Goal: Communication & Community: Answer question/provide support

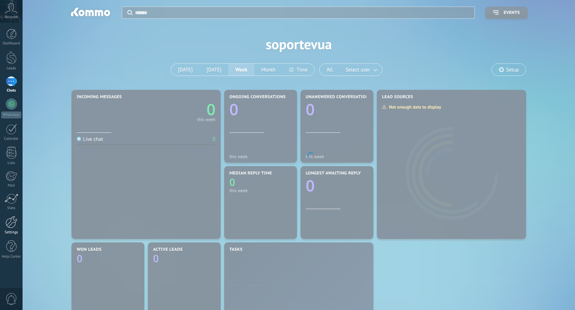
click at [12, 222] on div at bounding box center [12, 222] width 12 height 12
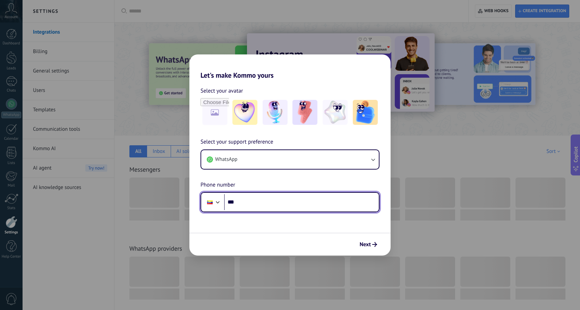
click at [266, 207] on input "***" at bounding box center [301, 202] width 155 height 16
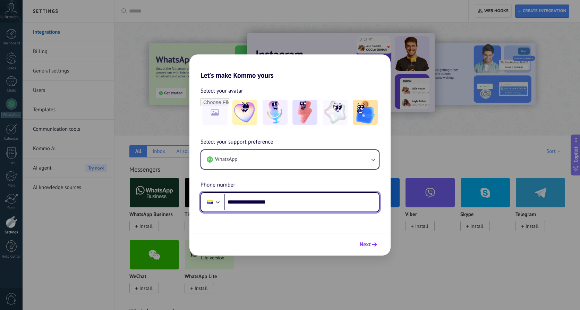
type input "**********"
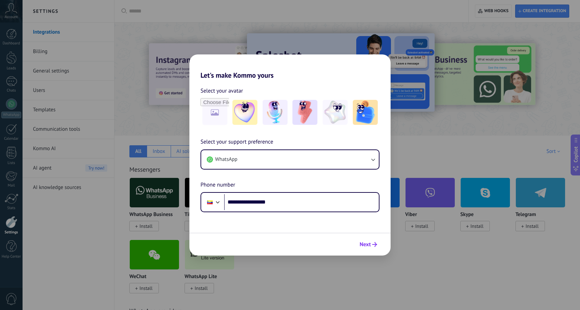
click at [372, 243] on span "Next" at bounding box center [368, 244] width 17 height 5
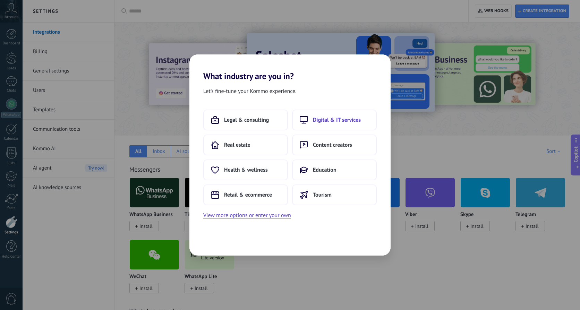
click at [323, 121] on span "Digital & IT services" at bounding box center [337, 120] width 48 height 7
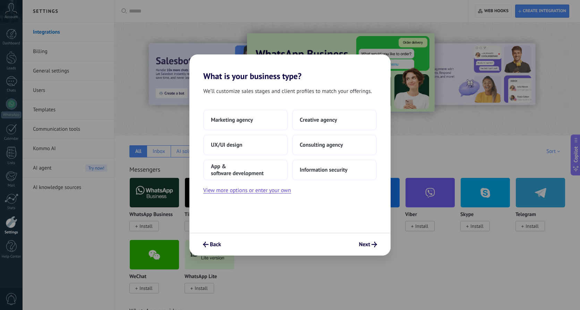
click at [378, 252] on div "Back Next" at bounding box center [289, 244] width 201 height 23
click at [374, 247] on button "Next" at bounding box center [368, 245] width 24 height 12
click at [366, 244] on span "Next" at bounding box center [364, 244] width 11 height 5
click at [231, 122] on span "Marketing agency" at bounding box center [232, 120] width 42 height 7
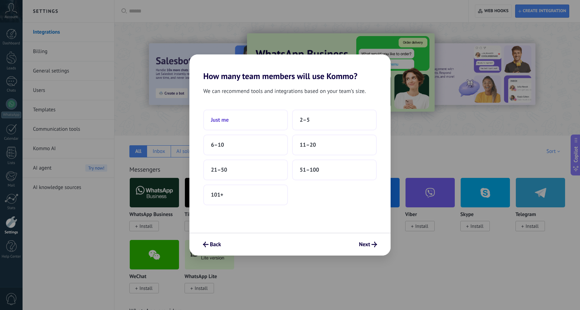
click at [221, 121] on span "Just me" at bounding box center [220, 120] width 18 height 7
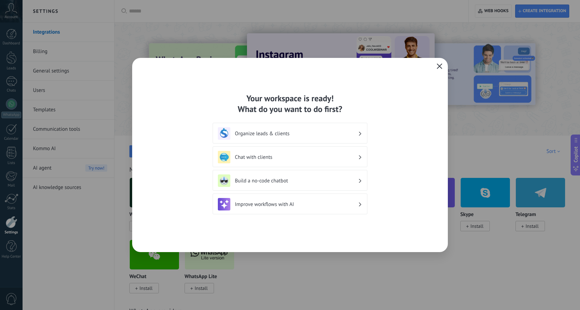
click at [438, 66] on icon "button" at bounding box center [440, 66] width 6 height 6
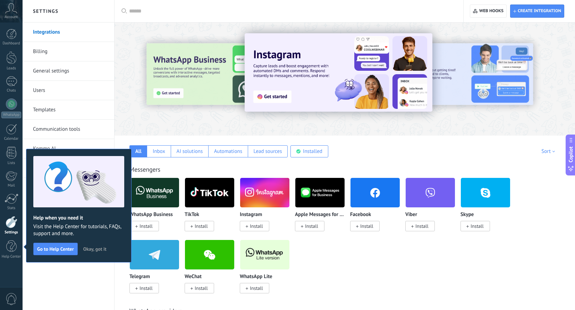
click at [355, 249] on div "WhatsApp Business Install TikTok Install Instagram Install Apple Messages for B…" at bounding box center [348, 240] width 438 height 124
click at [264, 263] on img at bounding box center [264, 255] width 49 height 34
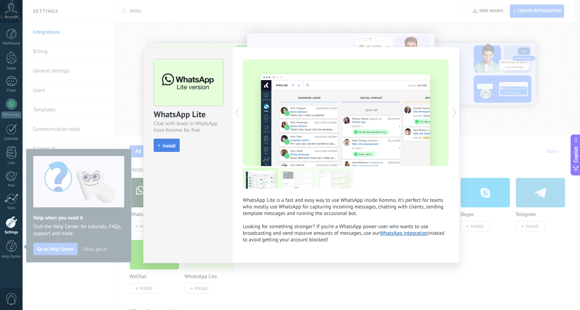
click at [161, 143] on button "Install" at bounding box center [167, 145] width 26 height 13
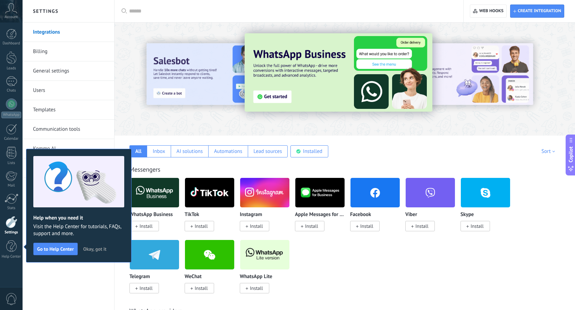
click at [77, 288] on div "Integrations Billing General settings Users Templates Communication tools Kommo…" at bounding box center [69, 167] width 92 height 288
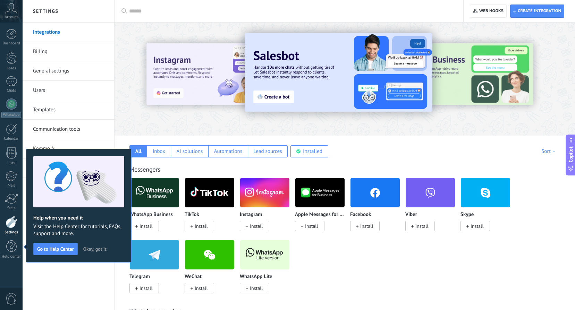
click at [258, 252] on img at bounding box center [264, 255] width 49 height 34
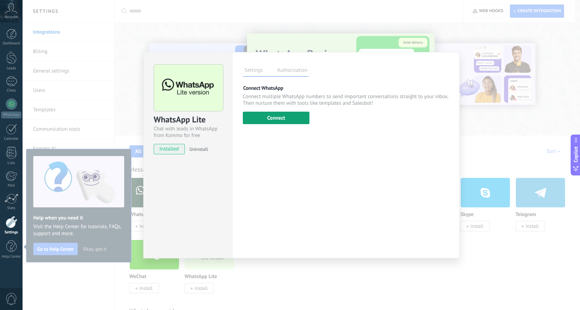
click at [270, 116] on button "Connect" at bounding box center [276, 118] width 67 height 12
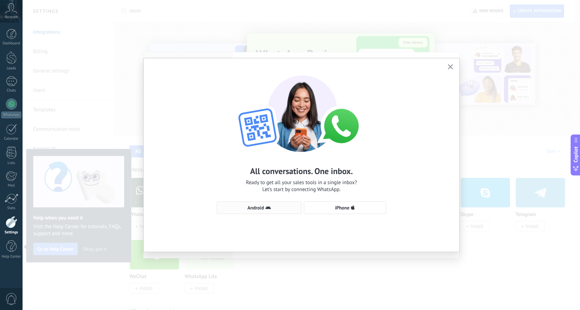
click at [260, 207] on span "Android" at bounding box center [255, 207] width 16 height 5
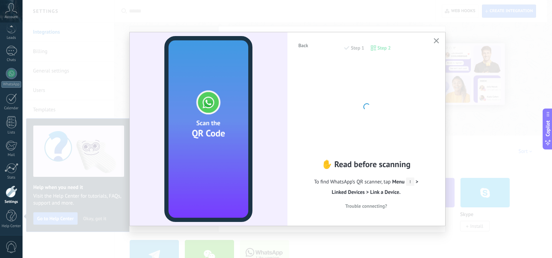
scroll to position [31, 0]
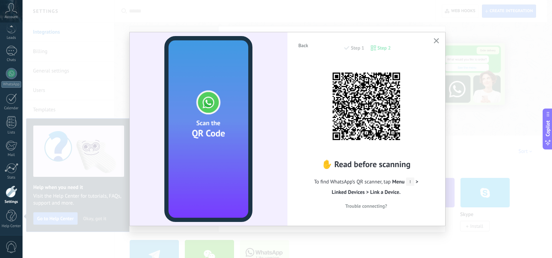
click at [437, 41] on use "button" at bounding box center [436, 40] width 5 height 5
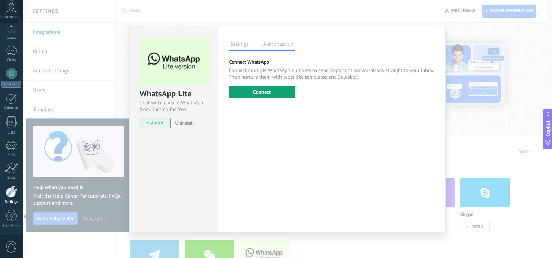
click at [272, 92] on button "Connect" at bounding box center [262, 92] width 67 height 12
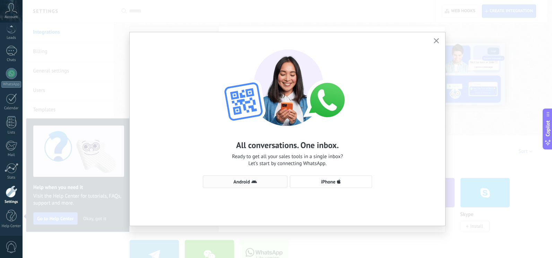
click at [242, 185] on button "Android" at bounding box center [245, 182] width 85 height 12
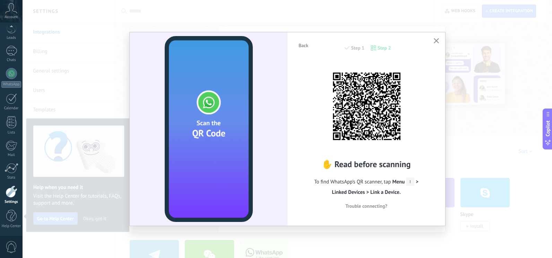
click at [435, 41] on icon "button" at bounding box center [436, 40] width 5 height 5
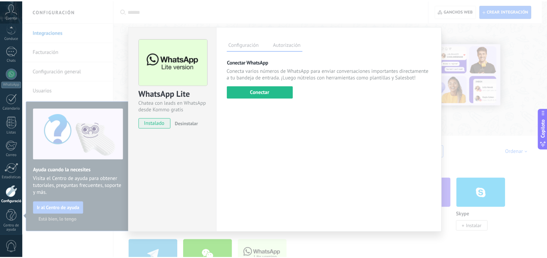
scroll to position [35, 0]
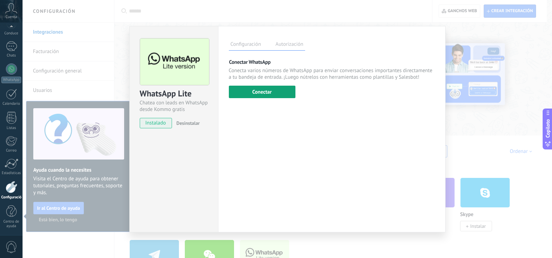
click at [259, 91] on button "Conectar" at bounding box center [262, 92] width 67 height 12
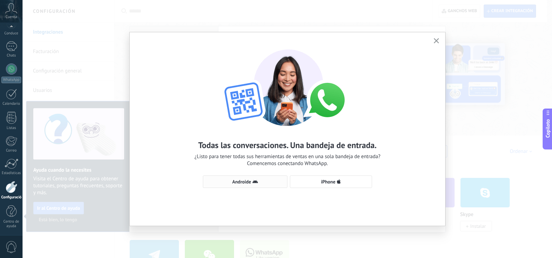
click at [240, 183] on span "Androide" at bounding box center [241, 181] width 19 height 5
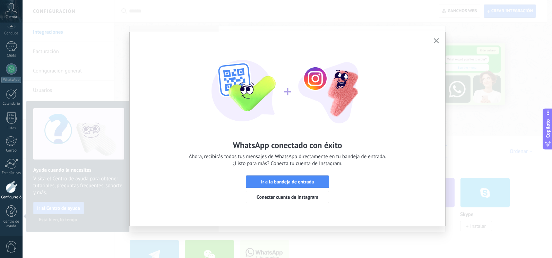
click at [437, 39] on icon "button" at bounding box center [436, 40] width 5 height 5
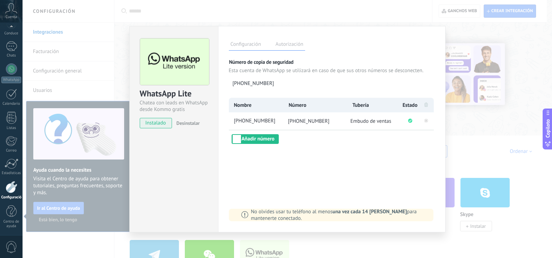
click at [317, 10] on div "WhatsApp Lite Chatea con leads en WhatsApp desde Kommo gratis Instalado Desinst…" at bounding box center [288, 129] width 530 height 258
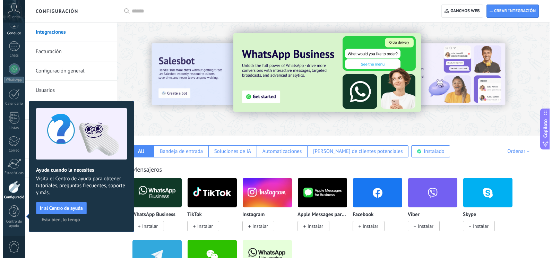
scroll to position [24, 0]
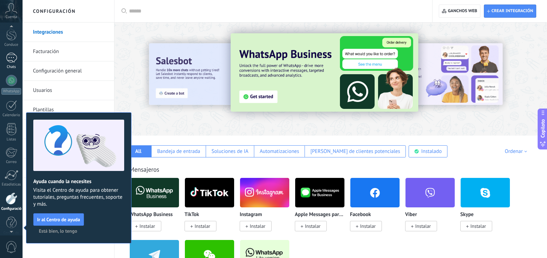
click at [10, 59] on div at bounding box center [11, 58] width 11 height 10
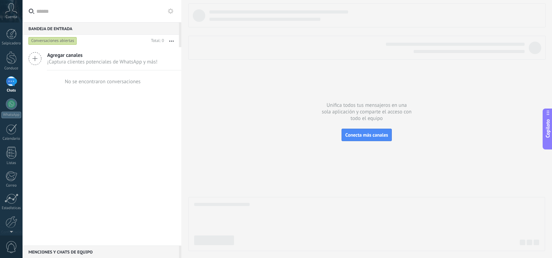
click at [8, 84] on div at bounding box center [11, 81] width 11 height 10
click at [10, 83] on div at bounding box center [11, 81] width 11 height 10
click at [18, 81] on link "Chats" at bounding box center [11, 84] width 23 height 17
click at [11, 81] on div at bounding box center [11, 81] width 11 height 10
click at [9, 105] on div at bounding box center [11, 104] width 11 height 11
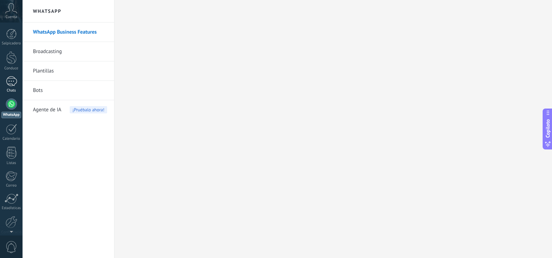
click at [13, 80] on div at bounding box center [11, 81] width 11 height 10
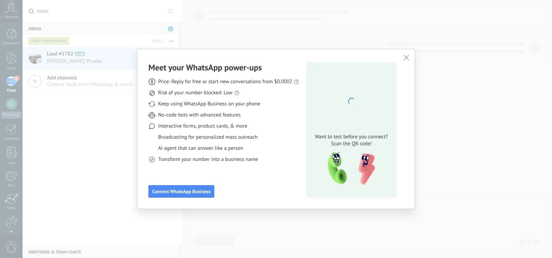
drag, startPoint x: 0, startPoint y: 0, endPoint x: 148, endPoint y: 57, distance: 158.3
click at [84, 60] on div "Meet your WhatsApp power‑ups Price: Reply for free or start new conversations f…" at bounding box center [276, 129] width 552 height 258
click at [410, 59] on button "button" at bounding box center [406, 58] width 9 height 10
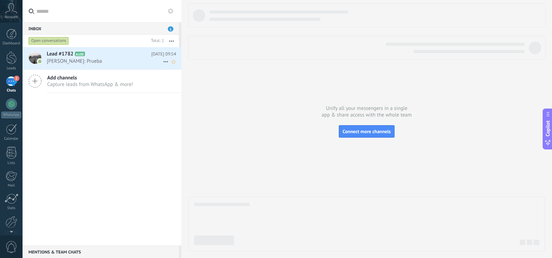
click at [96, 58] on span "[PERSON_NAME]: Prueba" at bounding box center [105, 61] width 116 height 7
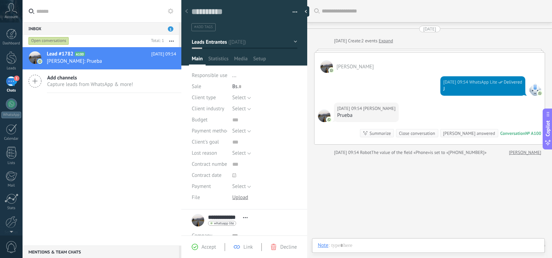
scroll to position [10, 0]
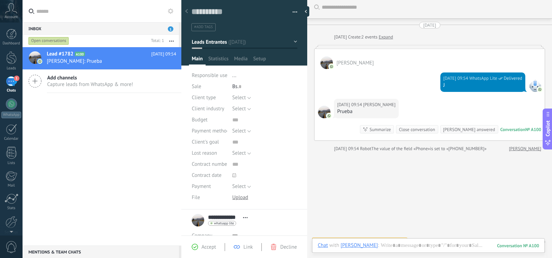
click at [376, 236] on div "No tasks planned, start with adding one Participants: 0 Add member Bots: 0" at bounding box center [429, 241] width 231 height 11
click at [410, 245] on div at bounding box center [429, 252] width 222 height 21
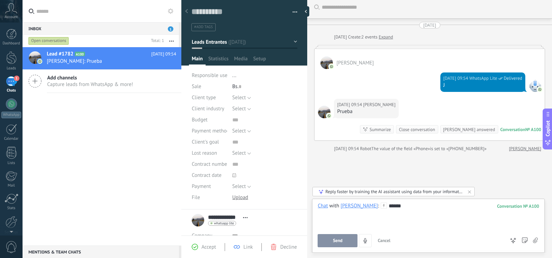
click at [339, 242] on span "Send" at bounding box center [338, 240] width 10 height 5
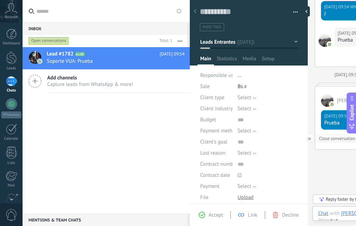
type textarea "**********"
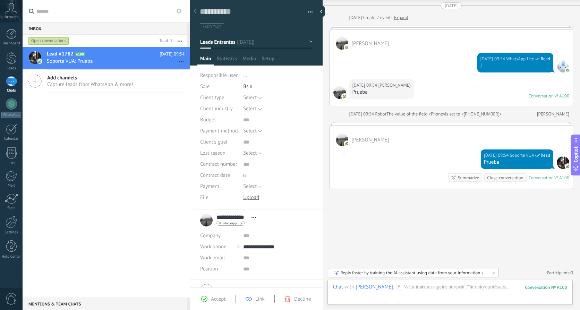
click at [7, 10] on icon at bounding box center [11, 8] width 12 height 10
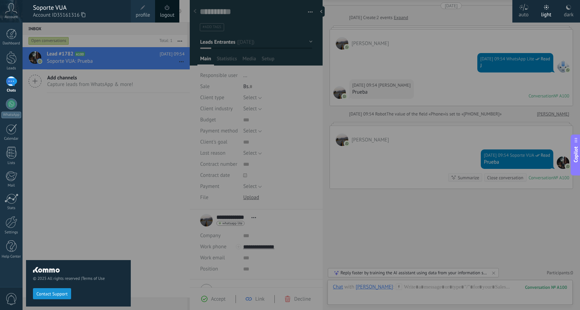
click at [165, 12] on link "logout" at bounding box center [167, 15] width 15 height 8
